Goal: Find specific page/section: Find specific page/section

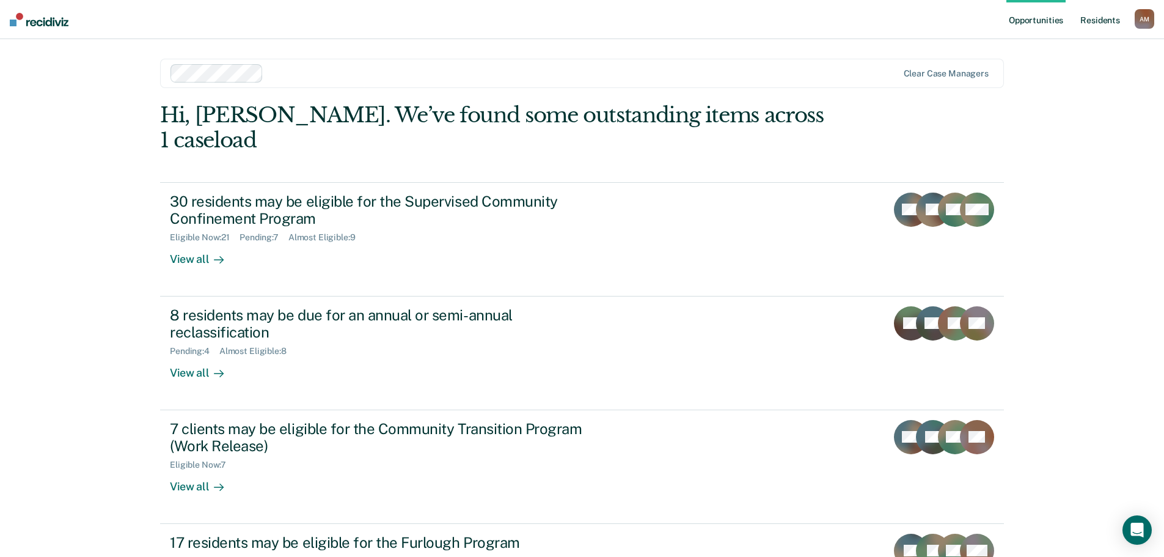
click at [1097, 23] on link "Resident s" at bounding box center [1100, 19] width 45 height 39
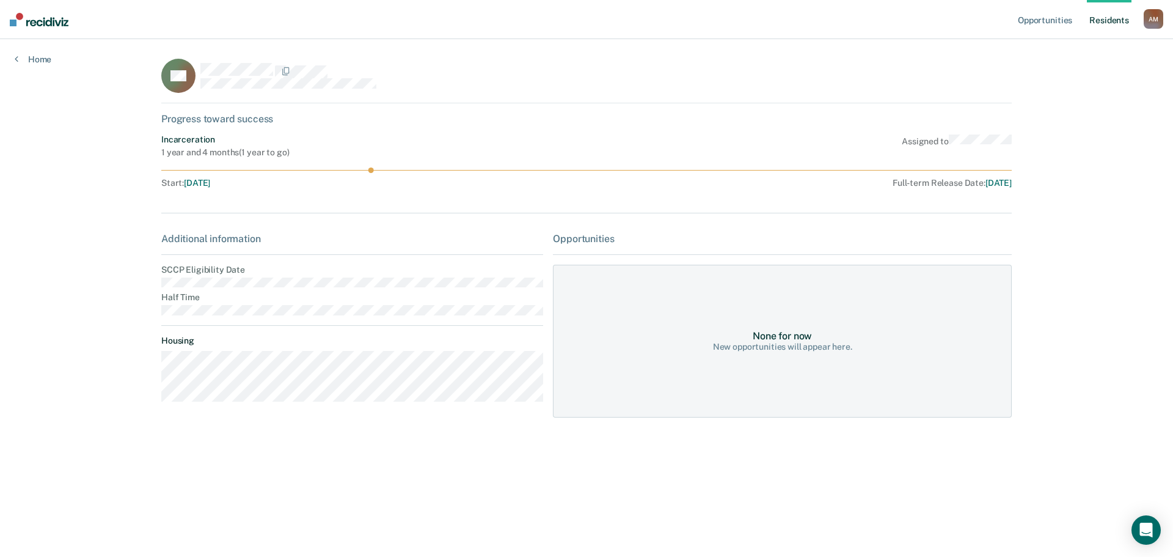
click at [211, 306] on div "Additional information SCCP Eligibility Date Half Time Housing" at bounding box center [352, 322] width 382 height 178
drag, startPoint x: 265, startPoint y: 300, endPoint x: 161, endPoint y: 279, distance: 106.6
click at [161, 279] on main "CA Progress toward success Incarceration 1 year and 4 months ( 1 year to go ) A…" at bounding box center [587, 283] width 880 height 488
